Goal: Task Accomplishment & Management: Complete application form

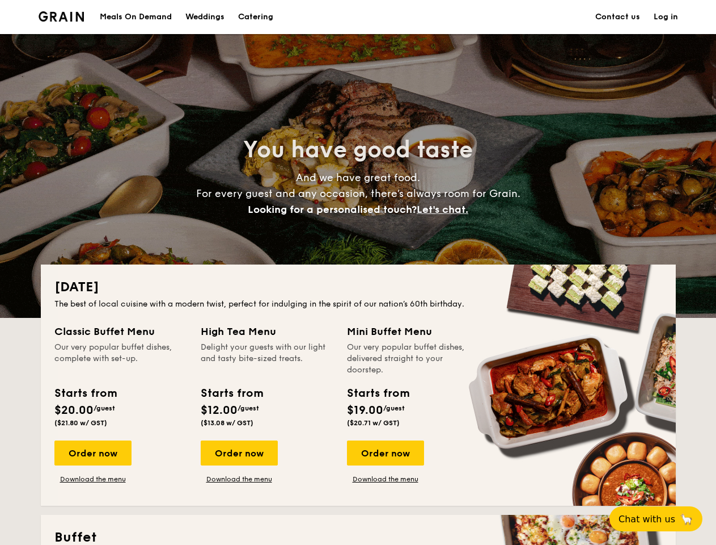
click at [358, 272] on div "[DATE] The best of local cuisine with a modern twist, perfect for indulging in …" at bounding box center [358, 384] width 635 height 241
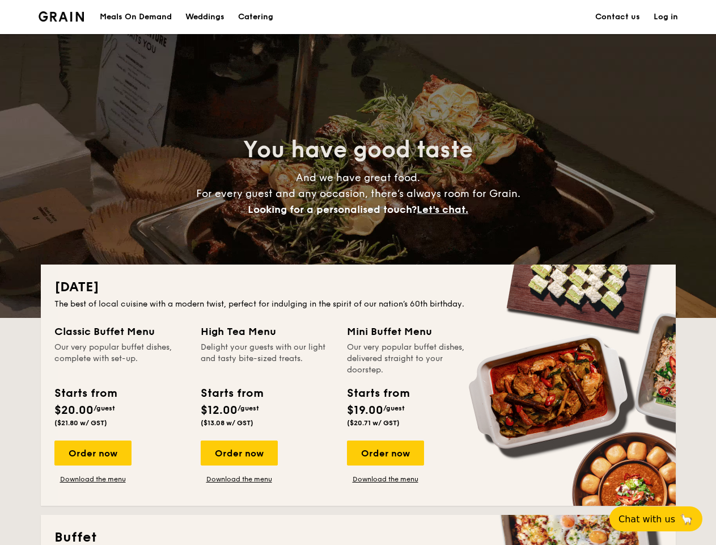
click at [666, 17] on link "Log in" at bounding box center [666, 17] width 24 height 34
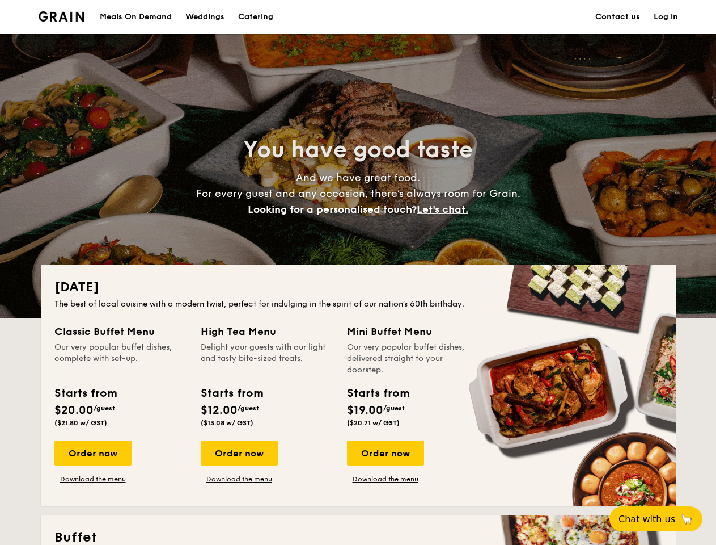
click at [446, 209] on span "Let's chat." at bounding box center [443, 209] width 52 height 12
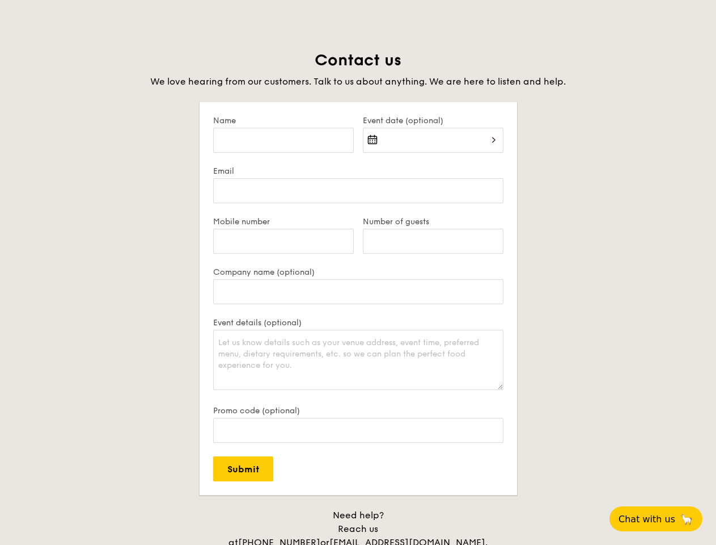
click at [385, 453] on form "Name Event date (optional) Email Mobile number Number of guests Company name (o…" at bounding box center [359, 298] width 318 height 393
click at [663, 518] on span "Chat with us" at bounding box center [647, 518] width 57 height 11
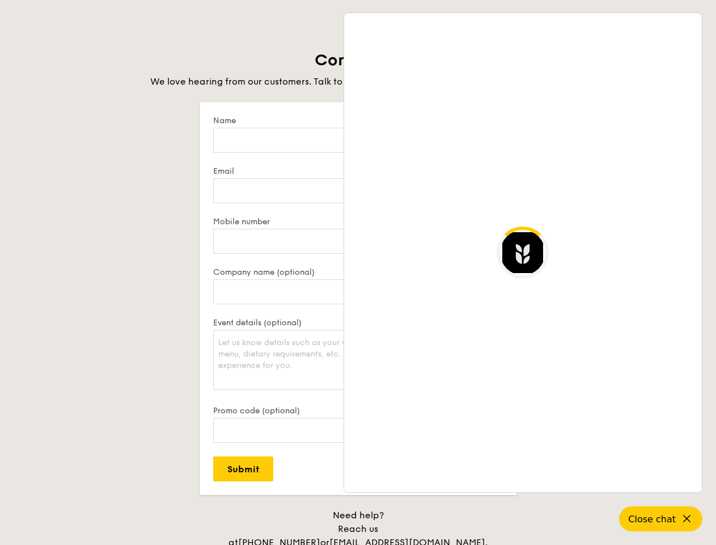
scroll to position [2197, 0]
